Goal: Transaction & Acquisition: Purchase product/service

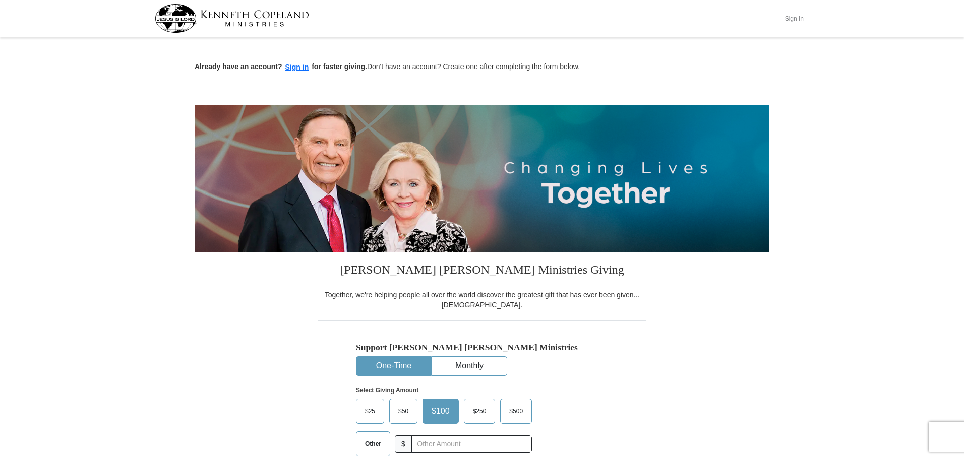
click at [789, 18] on button "Sign In" at bounding box center [794, 19] width 30 height 16
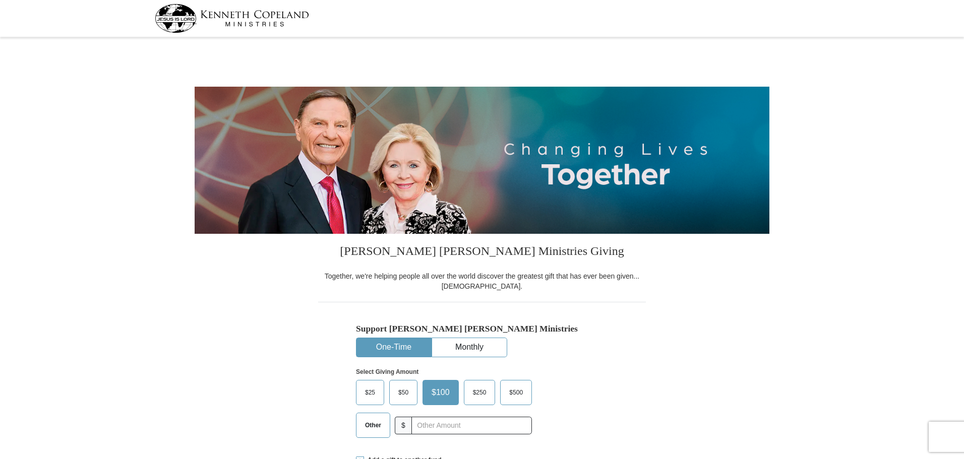
select select "PA"
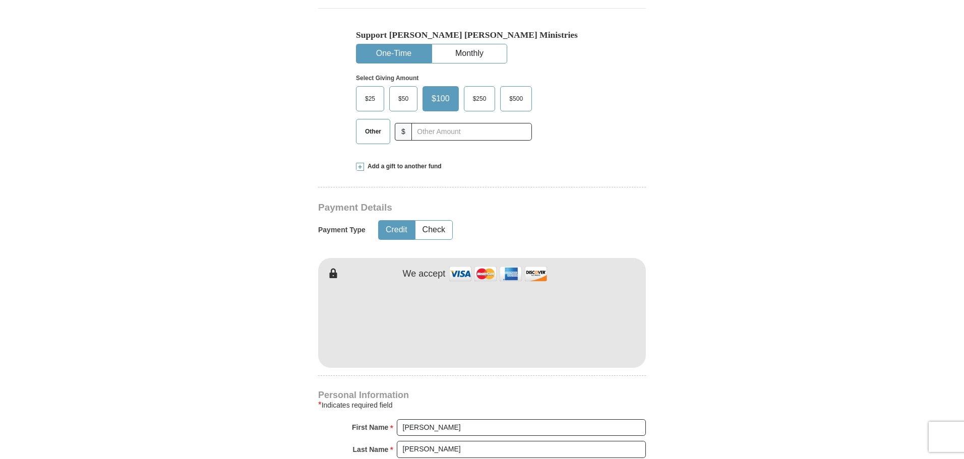
scroll to position [302, 0]
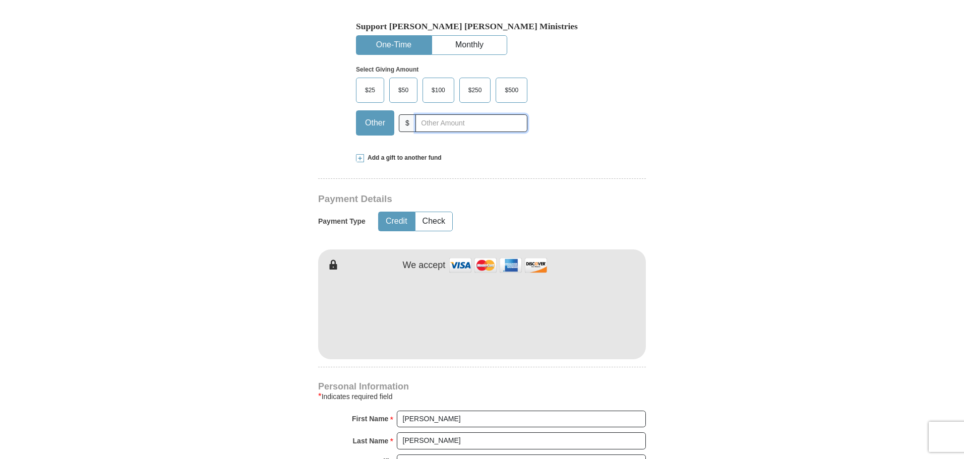
click at [434, 122] on input "text" at bounding box center [471, 123] width 112 height 18
type input "20"
click at [444, 216] on button "Check" at bounding box center [433, 221] width 37 height 19
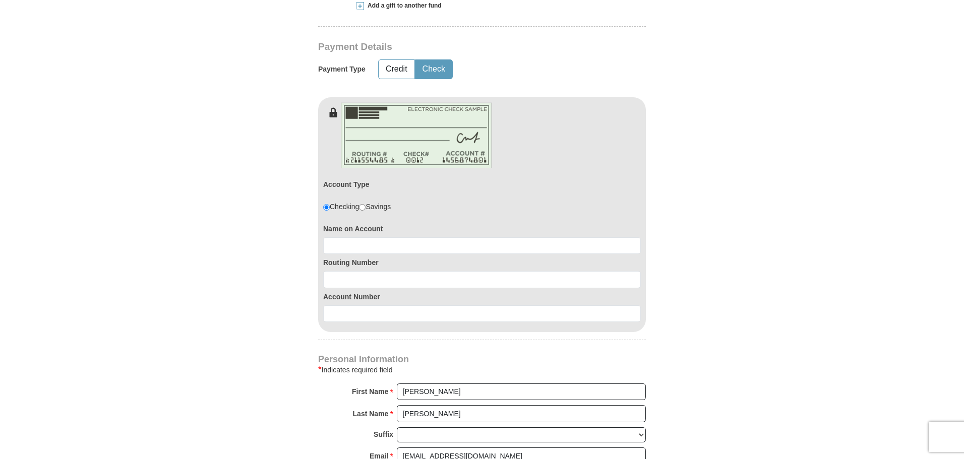
scroll to position [504, 0]
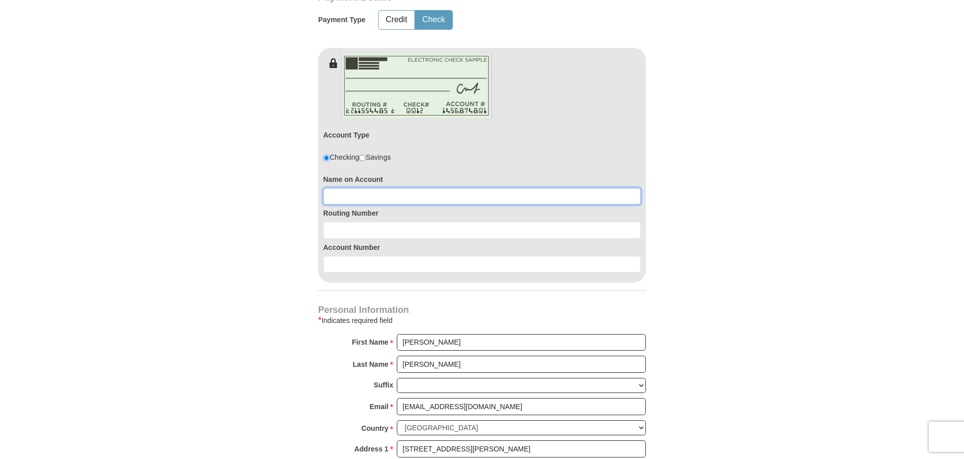
click at [417, 196] on input at bounding box center [482, 196] width 318 height 17
type input "Thomas D Howard"
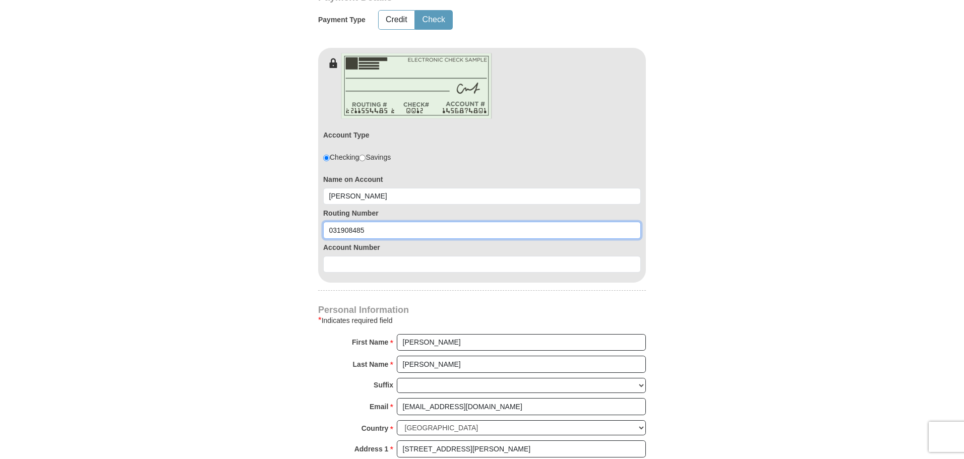
type input "031908485"
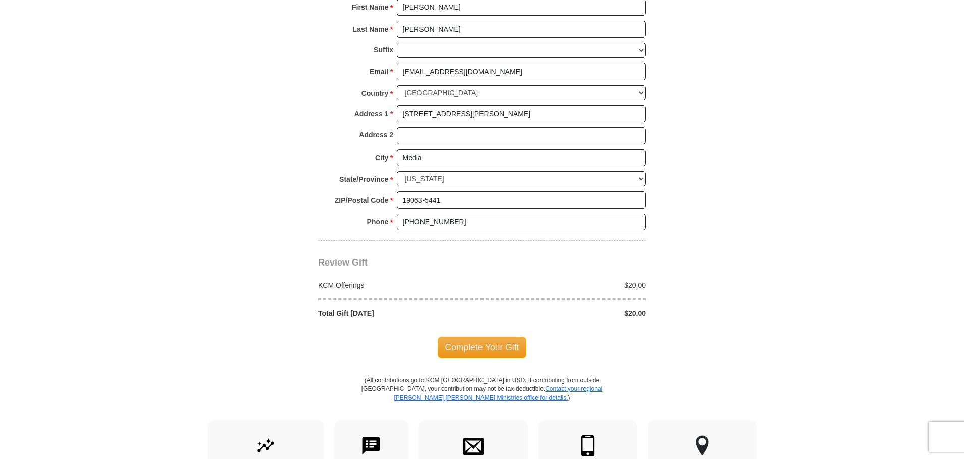
scroll to position [857, 0]
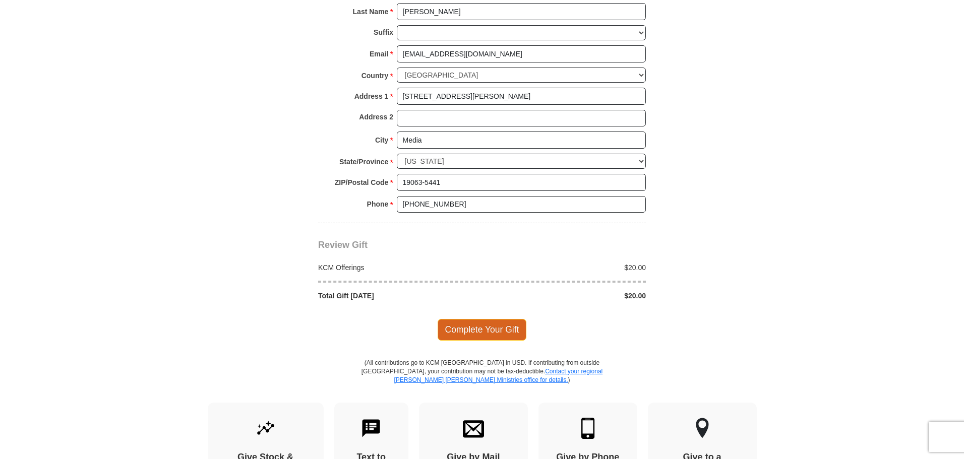
type input "0360154439"
drag, startPoint x: 465, startPoint y: 325, endPoint x: 462, endPoint y: 320, distance: 5.6
click at [464, 324] on span "Complete Your Gift" at bounding box center [481, 329] width 89 height 21
